Goal: Book appointment/travel/reservation

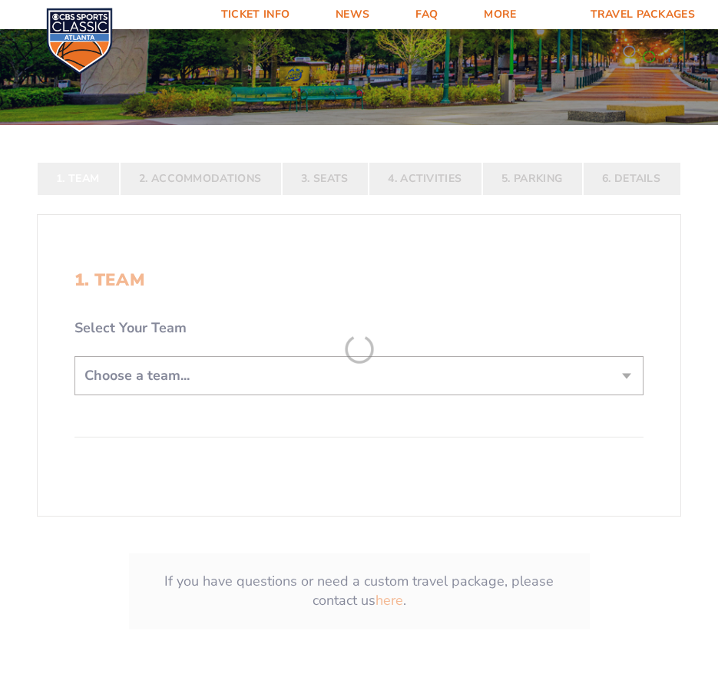
scroll to position [230, 0]
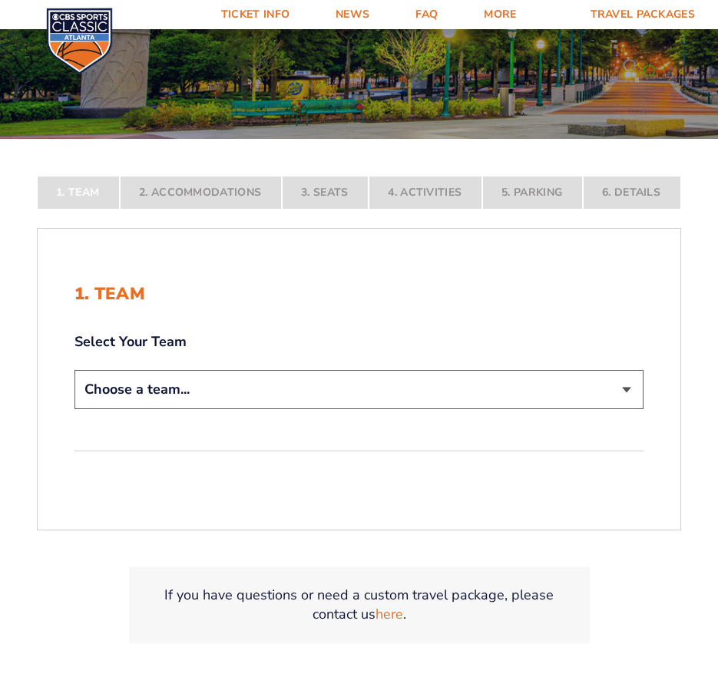
click at [597, 401] on select "Choose a team... [US_STATE] Wildcats [US_STATE] State Buckeyes [US_STATE] Tar H…" at bounding box center [358, 389] width 569 height 39
select select "12956"
click at [74, 409] on select "Choose a team... [US_STATE] Wildcats [US_STATE] State Buckeyes [US_STATE] Tar H…" at bounding box center [358, 389] width 569 height 39
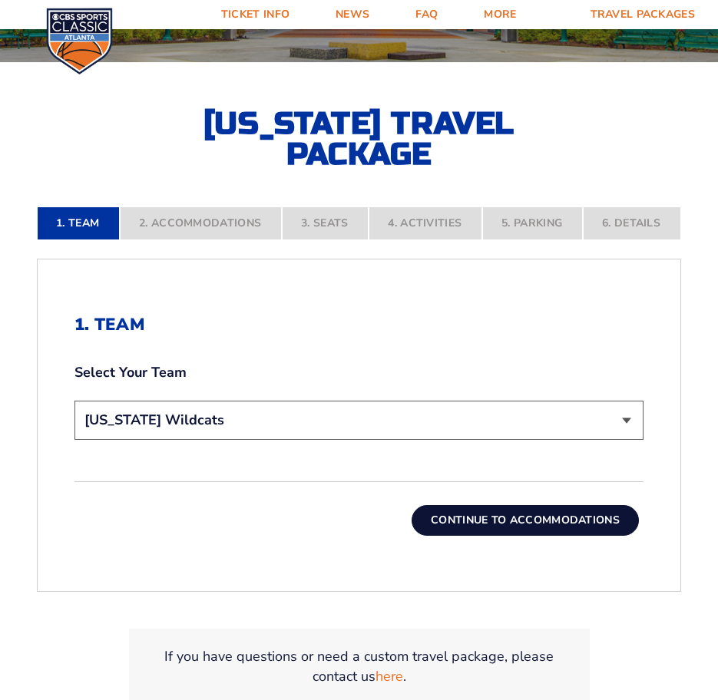
click at [530, 517] on button "Continue To Accommodations" at bounding box center [524, 520] width 227 height 31
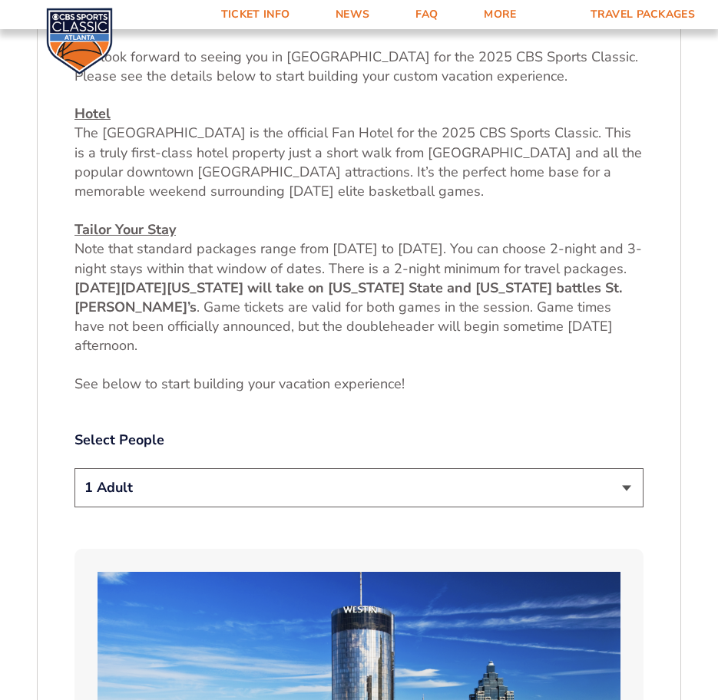
scroll to position [561, 0]
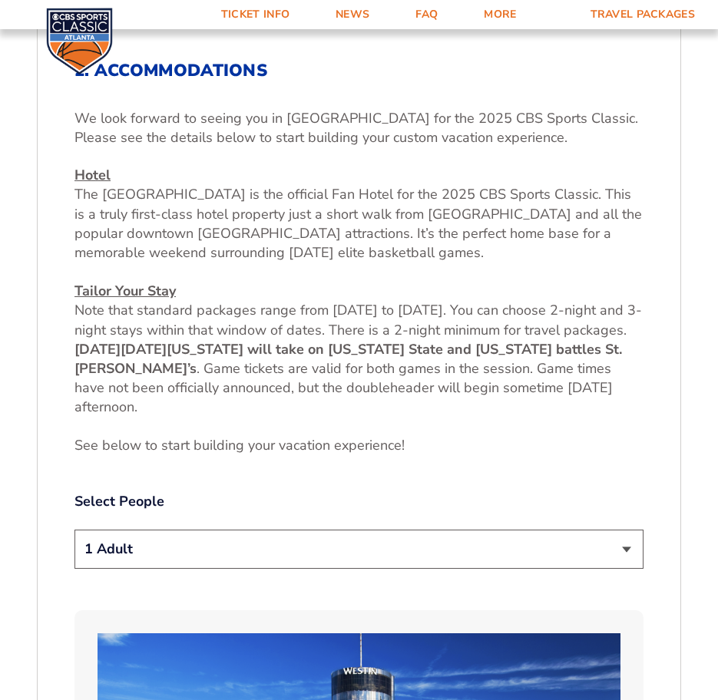
click at [619, 551] on select "1 Adult 2 Adults 3 Adults 4 Adults 2 Adults + 1 Child 2 Adults + 2 Children 2 A…" at bounding box center [358, 549] width 569 height 39
select select "2 Adults"
click at [74, 530] on select "1 Adult 2 Adults 3 Adults 4 Adults 2 Adults + 1 Child 2 Adults + 2 Children 2 A…" at bounding box center [358, 549] width 569 height 39
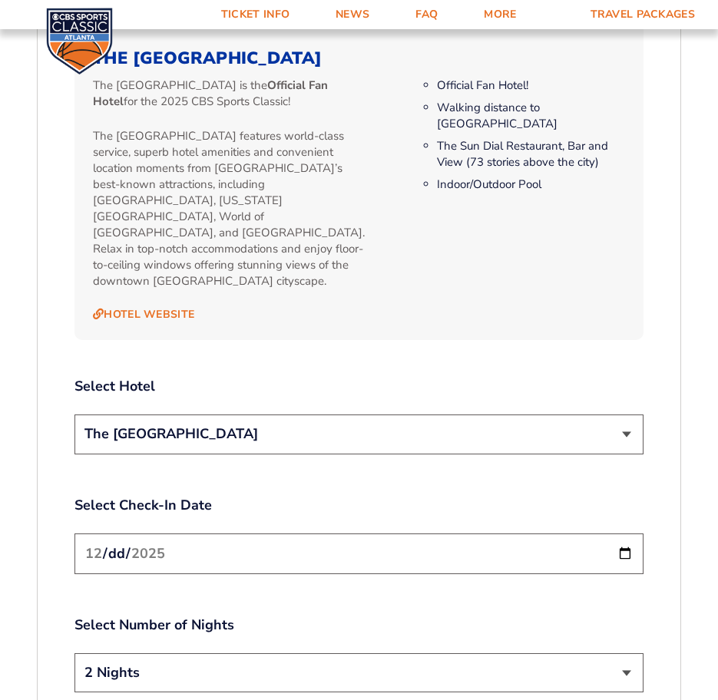
scroll to position [1636, 0]
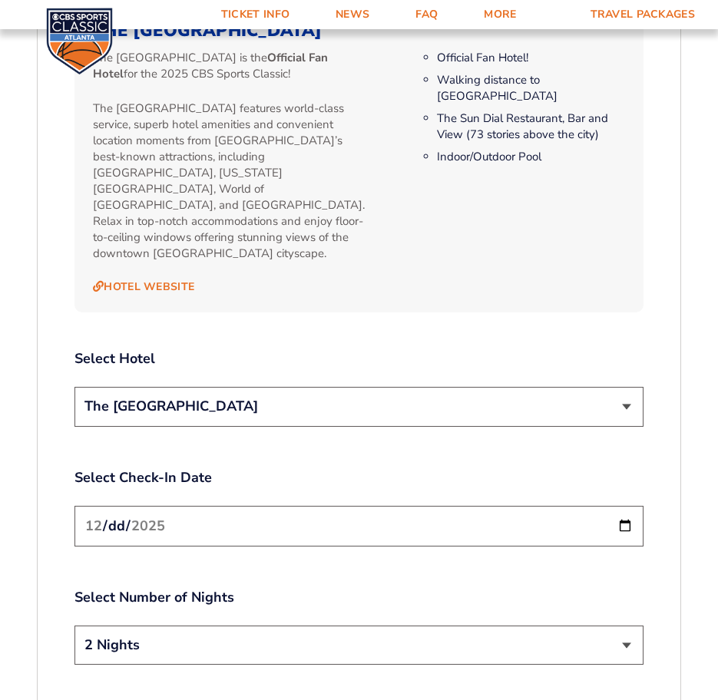
click at [621, 387] on select "The [GEOGRAPHIC_DATA]" at bounding box center [358, 406] width 569 height 39
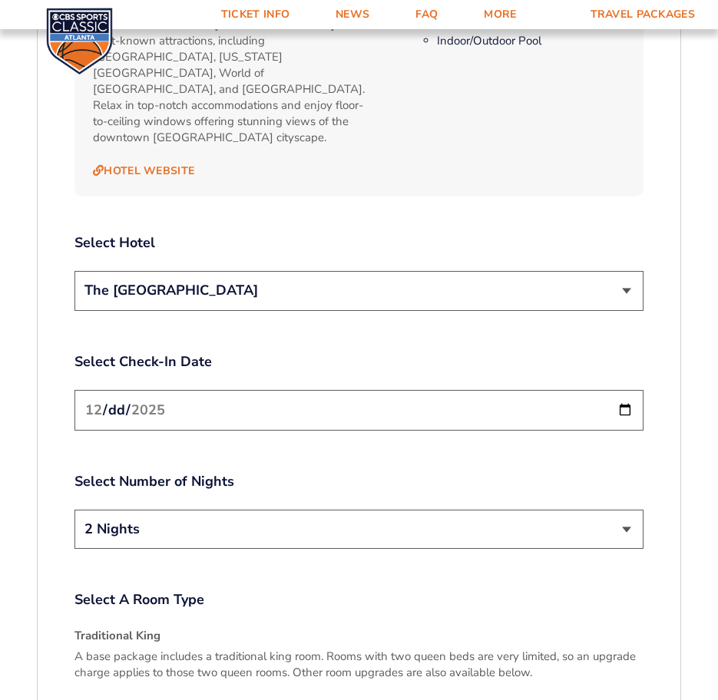
scroll to position [1789, 0]
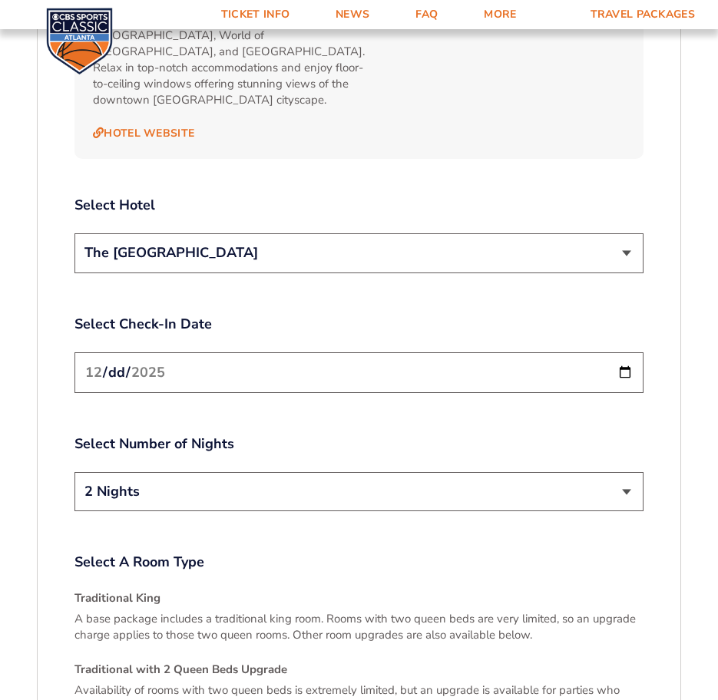
click at [629, 352] on input "[DATE]" at bounding box center [358, 372] width 569 height 41
click at [566, 315] on div "Select Check-In Date [DATE]" at bounding box center [358, 356] width 569 height 83
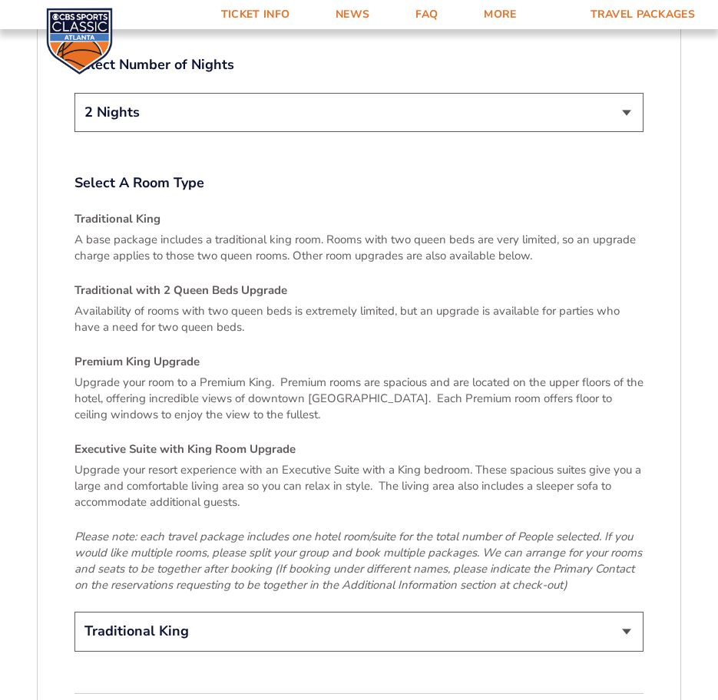
scroll to position [2250, 0]
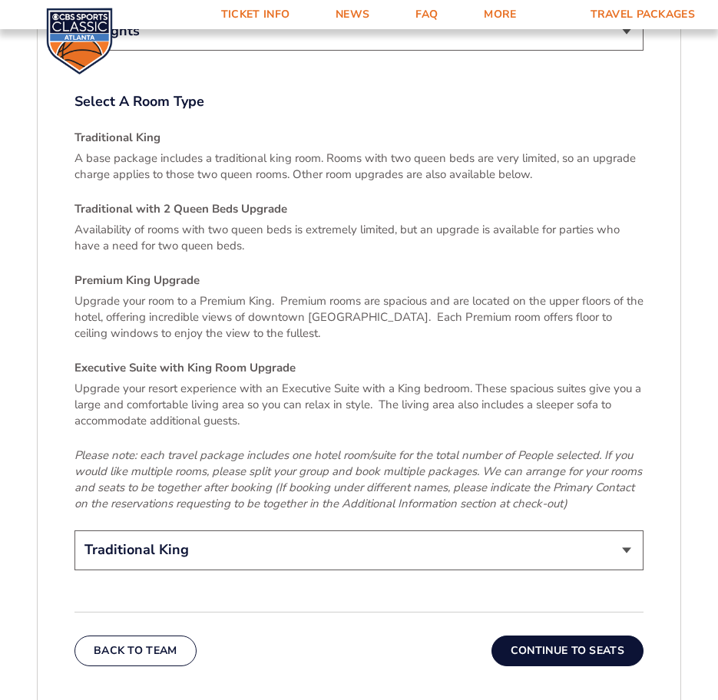
click at [632, 530] on select "Traditional King Traditional with 2 Queen Beds Upgrade (+$45 per night) Premium…" at bounding box center [358, 549] width 569 height 39
click at [74, 530] on select "Traditional King Traditional with 2 Queen Beds Upgrade (+$45 per night) Premium…" at bounding box center [358, 549] width 569 height 39
click at [544, 636] on button "Continue To Seats" at bounding box center [567, 651] width 152 height 31
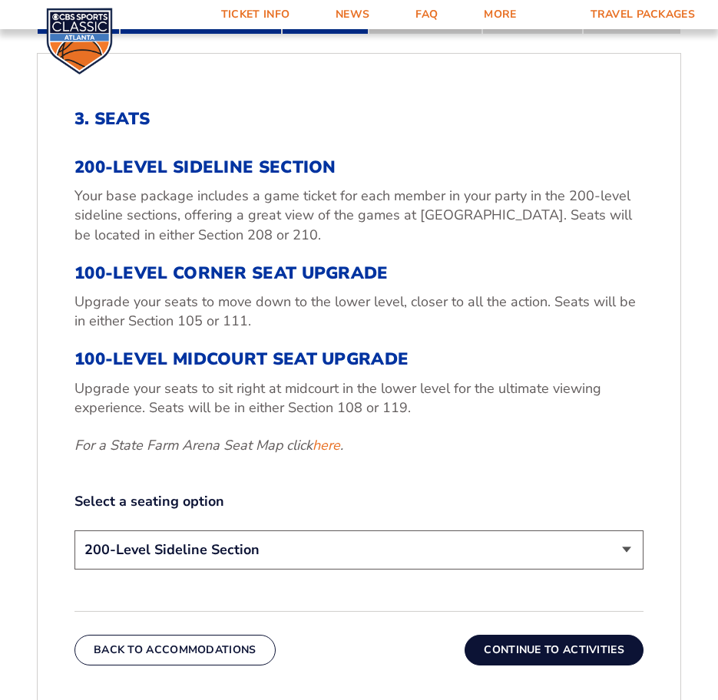
scroll to position [561, 0]
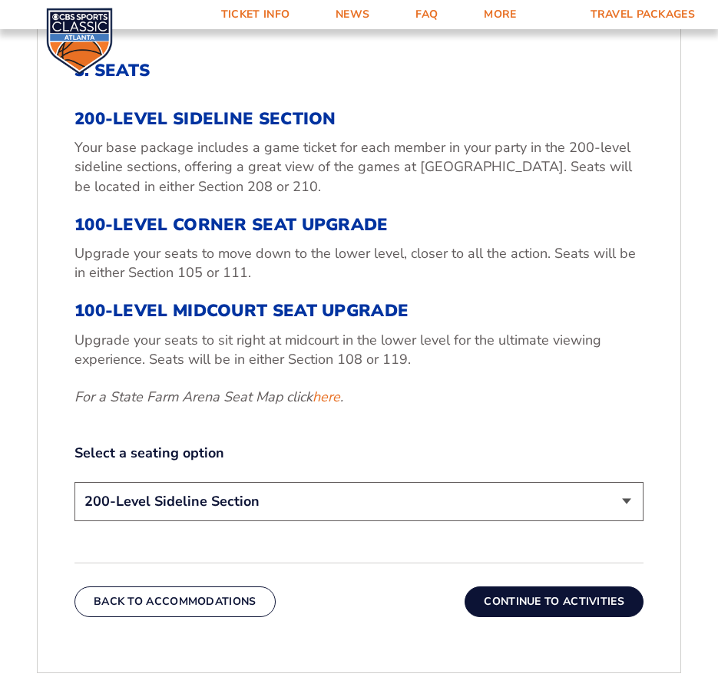
click at [608, 497] on select "200-Level Sideline Section 100-Level Corner Seat Upgrade (+$120 per person) 100…" at bounding box center [358, 501] width 569 height 39
click at [74, 482] on select "200-Level Sideline Section 100-Level Corner Seat Upgrade (+$120 per person) 100…" at bounding box center [358, 501] width 569 height 39
click at [583, 605] on button "Continue To Activities" at bounding box center [553, 601] width 179 height 31
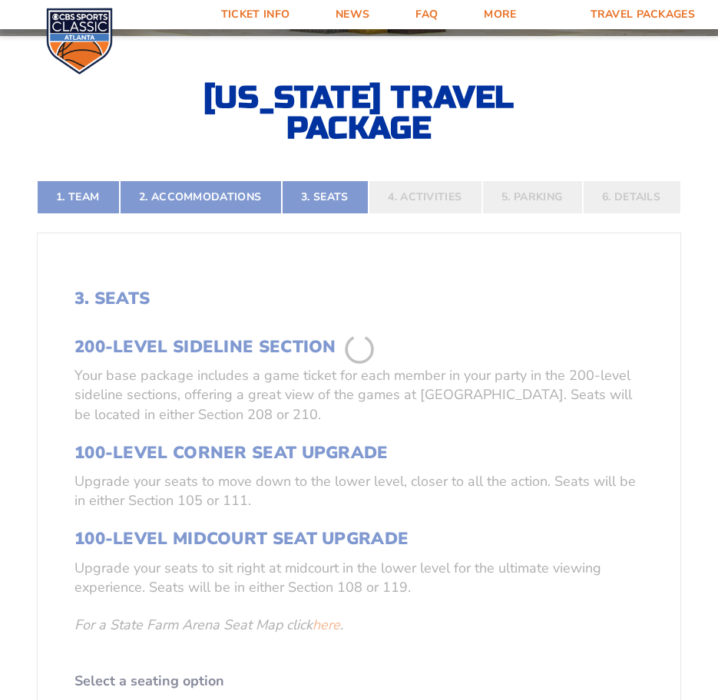
scroll to position [331, 0]
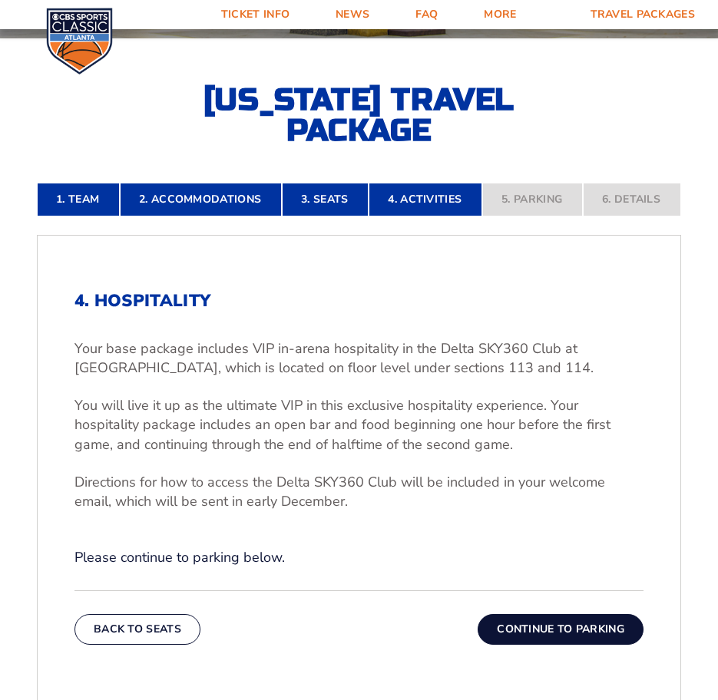
click at [537, 639] on button "Continue To Parking" at bounding box center [560, 629] width 166 height 31
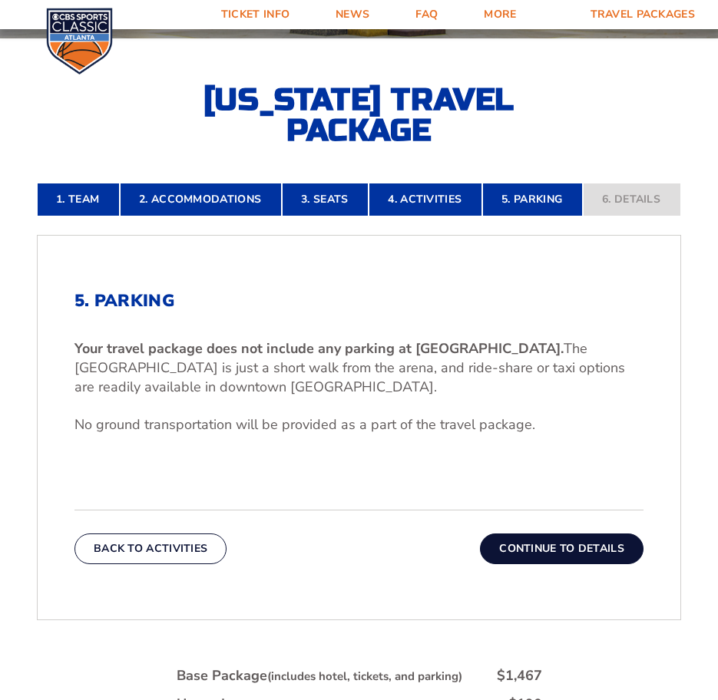
click at [586, 556] on button "Continue To Details" at bounding box center [561, 548] width 163 height 31
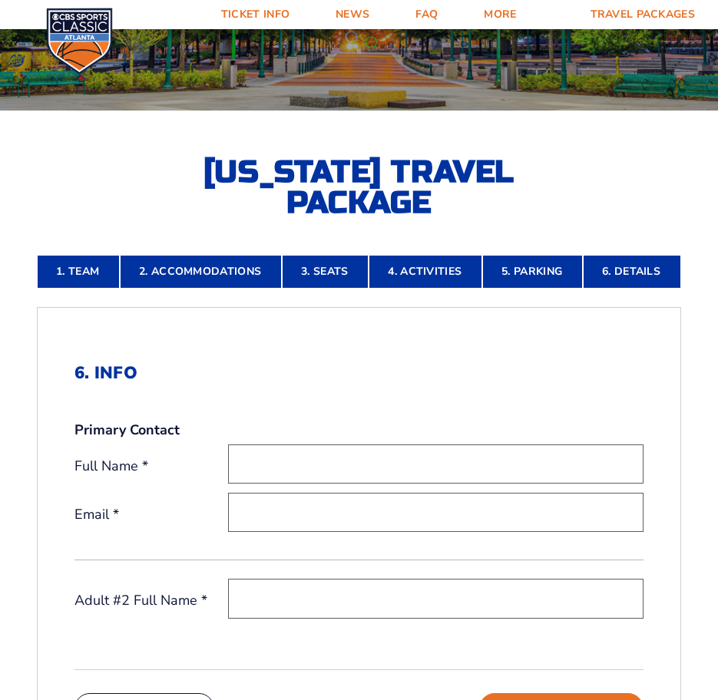
scroll to position [177, 0]
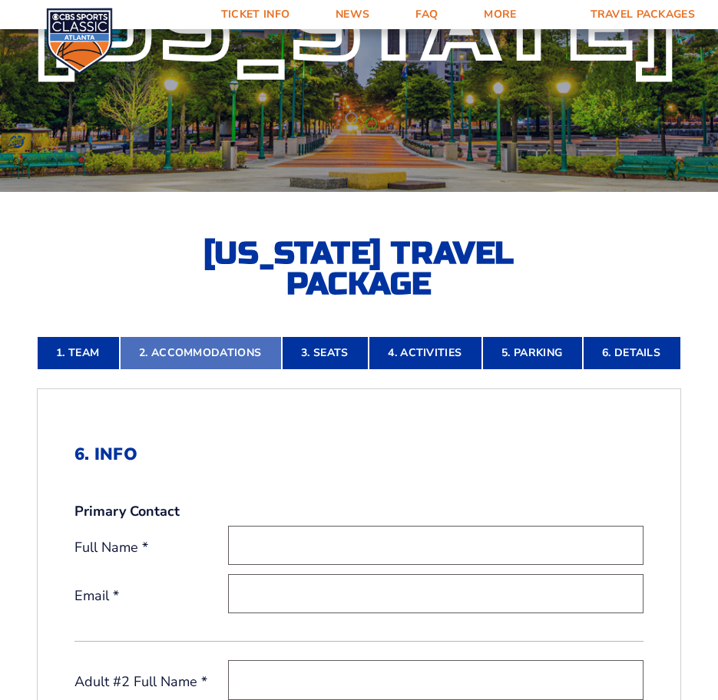
click at [221, 356] on link "2. Accommodations" at bounding box center [201, 353] width 162 height 34
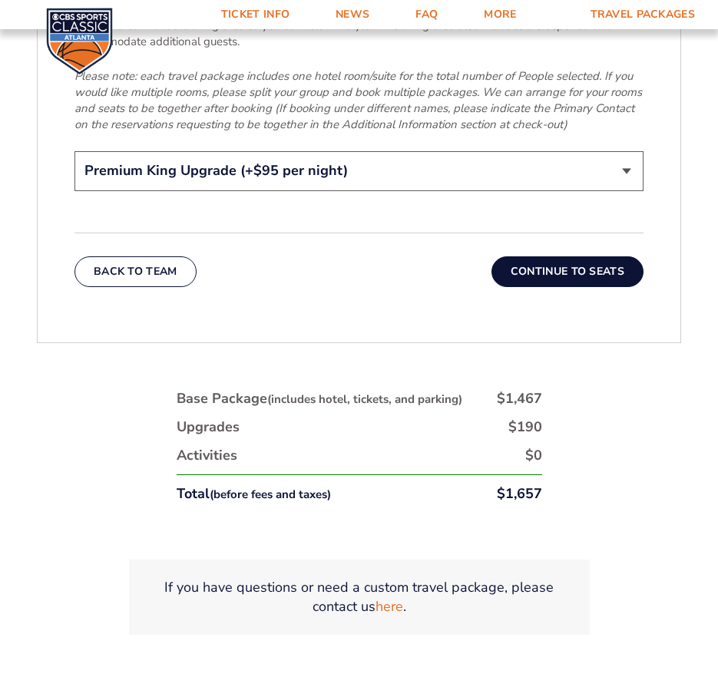
scroll to position [2633, 0]
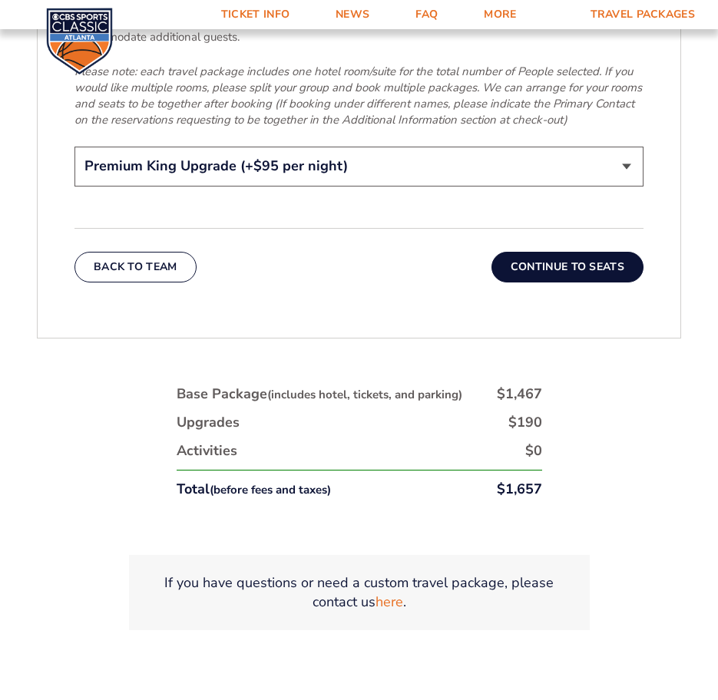
click at [525, 147] on select "Traditional King Traditional with 2 Queen Beds Upgrade (+$45 per night) Premium…" at bounding box center [358, 166] width 569 height 39
select select "Traditional King"
click at [74, 147] on select "Traditional King Traditional with 2 Queen Beds Upgrade (+$45 per night) Premium…" at bounding box center [358, 166] width 569 height 39
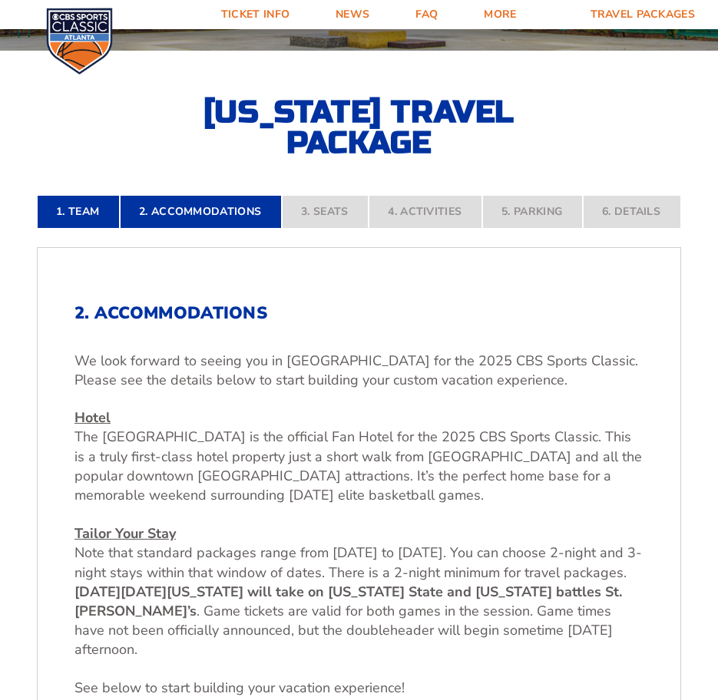
scroll to position [254, 0]
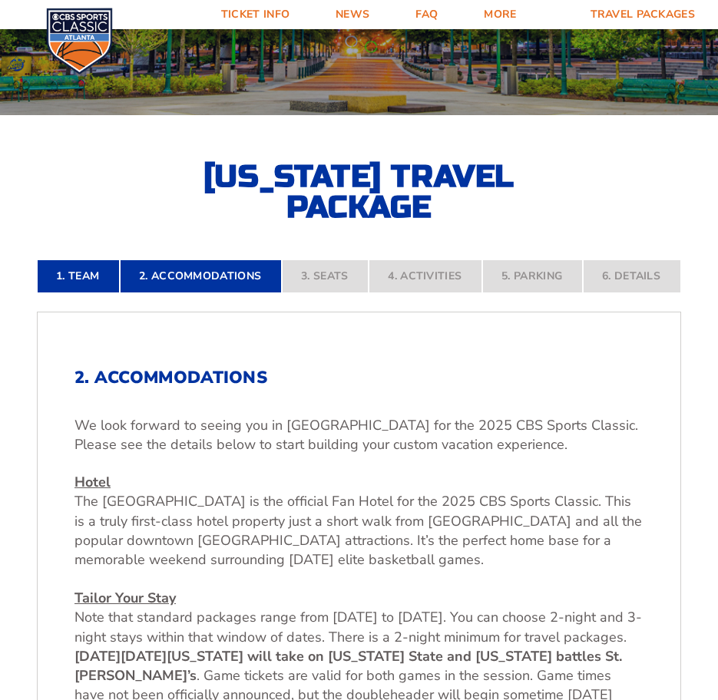
click at [321, 271] on nav "1. Team 2. Accommodations 3. Seats 4. Activities 5. Parking 6. Details" at bounding box center [359, 276] width 644 height 34
click at [325, 276] on nav "1. Team 2. Accommodations 3. Seats 4. Activities 5. Parking 6. Details" at bounding box center [359, 276] width 644 height 34
drag, startPoint x: 411, startPoint y: 279, endPoint x: 340, endPoint y: 278, distance: 71.4
click at [411, 279] on nav "1. Team 2. Accommodations 3. Seats 4. Activities 5. Parking 6. Details" at bounding box center [359, 276] width 644 height 34
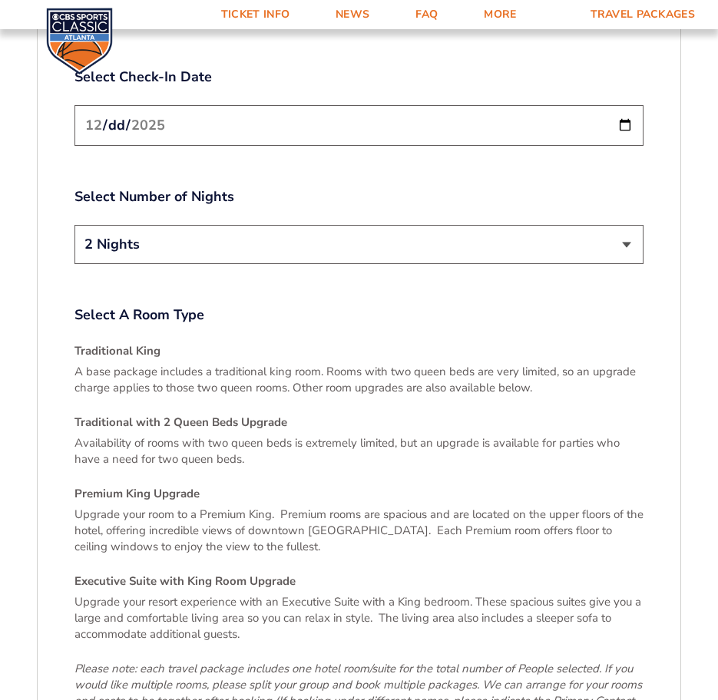
scroll to position [2173, 0]
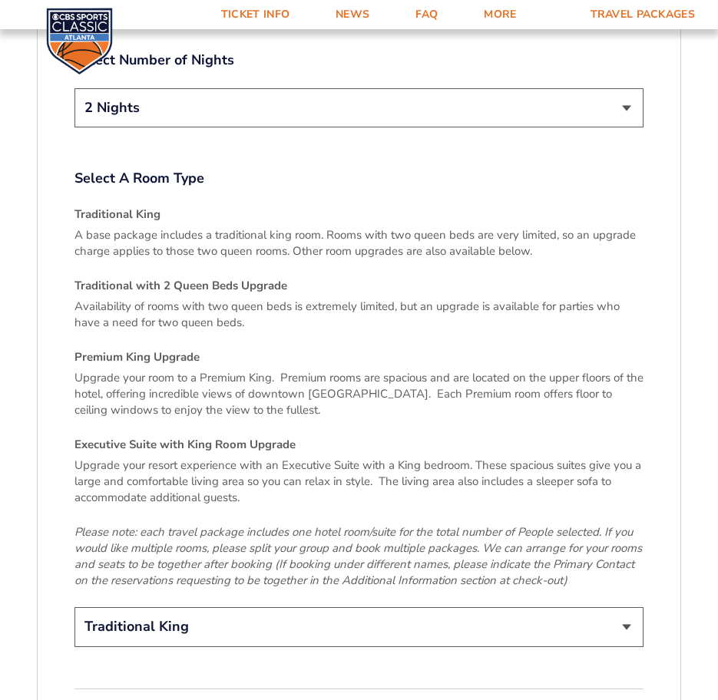
click at [611, 88] on select "2 Nights 3 Nights" at bounding box center [358, 107] width 569 height 39
click at [74, 88] on select "2 Nights 3 Nights" at bounding box center [358, 107] width 569 height 39
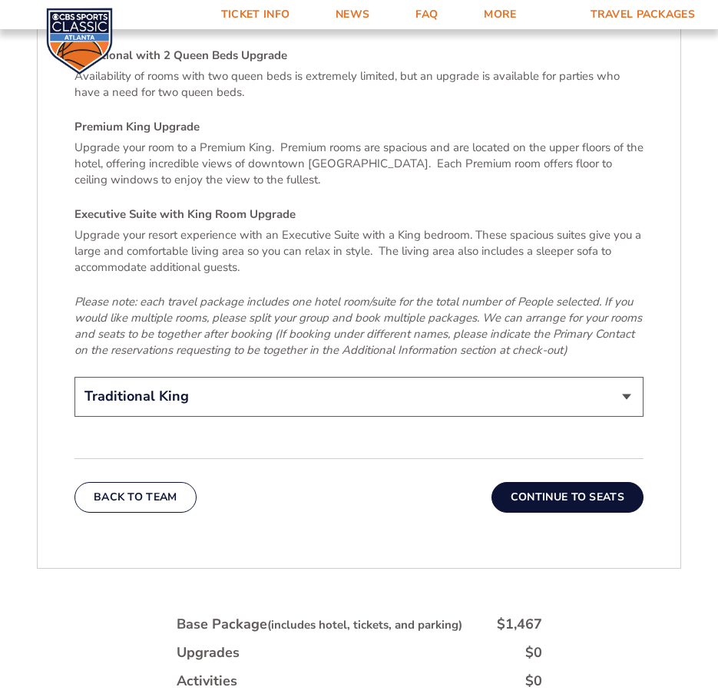
click at [551, 482] on button "Continue To Seats" at bounding box center [567, 497] width 152 height 31
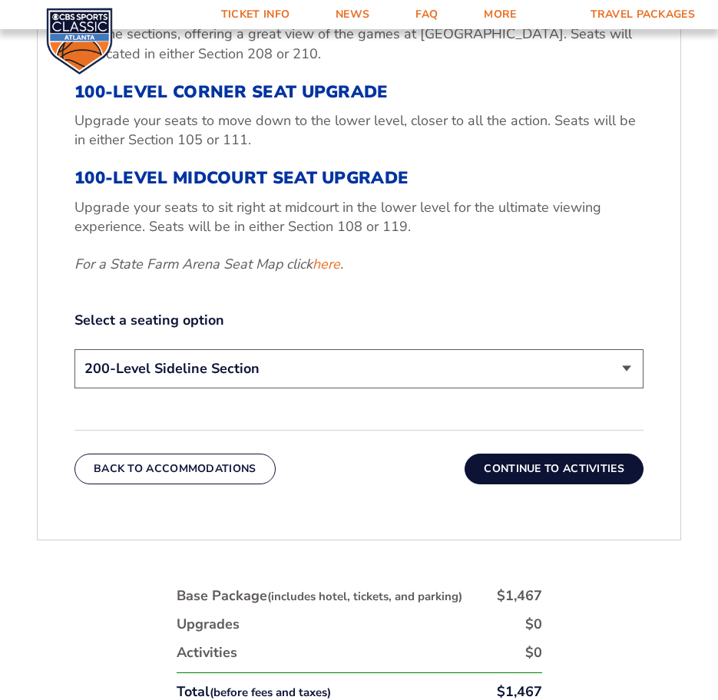
scroll to position [791, 0]
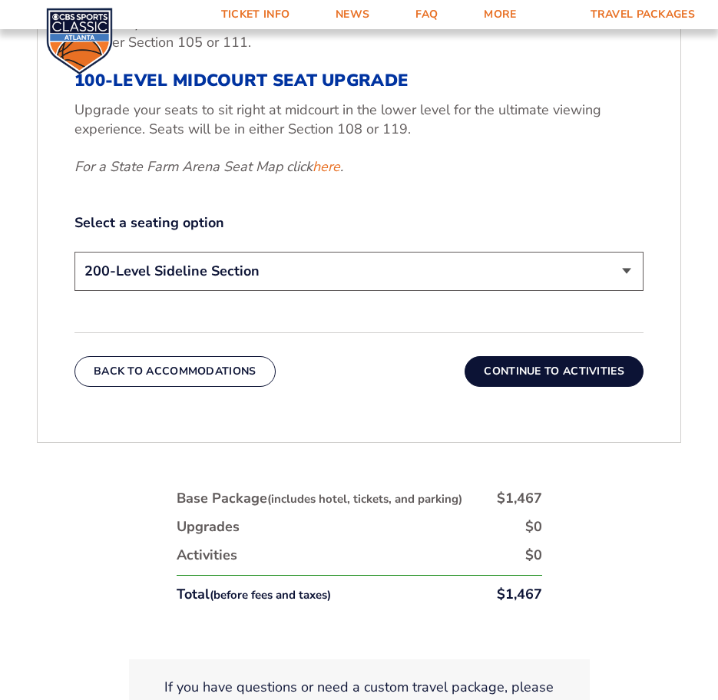
click at [586, 267] on select "200-Level Sideline Section 100-Level Corner Seat Upgrade (+$120 per person) 100…" at bounding box center [358, 271] width 569 height 39
drag, startPoint x: 586, startPoint y: 267, endPoint x: 586, endPoint y: 279, distance: 11.5
click at [586, 267] on select "200-Level Sideline Section 100-Level Corner Seat Upgrade (+$120 per person) 100…" at bounding box center [358, 271] width 569 height 39
click at [560, 373] on button "Continue To Activities" at bounding box center [553, 371] width 179 height 31
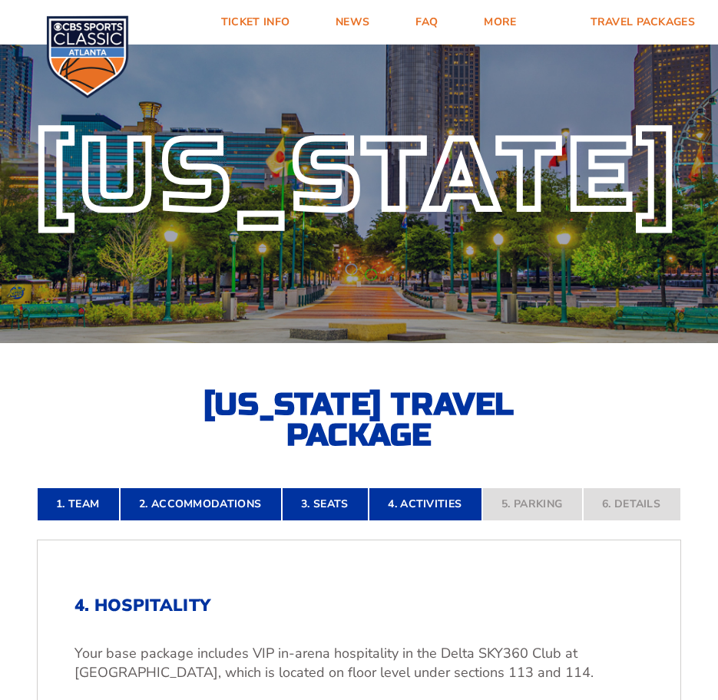
scroll to position [24, 0]
